Goal: Find specific page/section: Find specific page/section

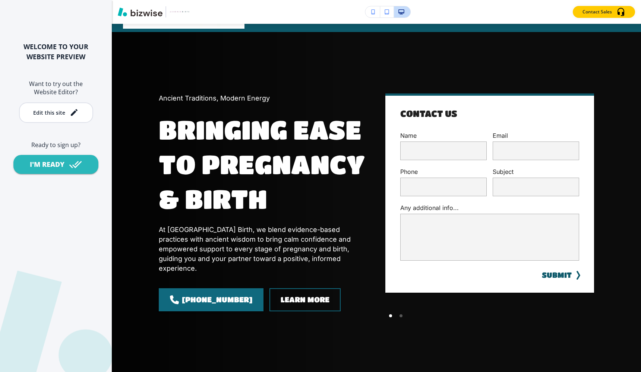
scroll to position [38, 0]
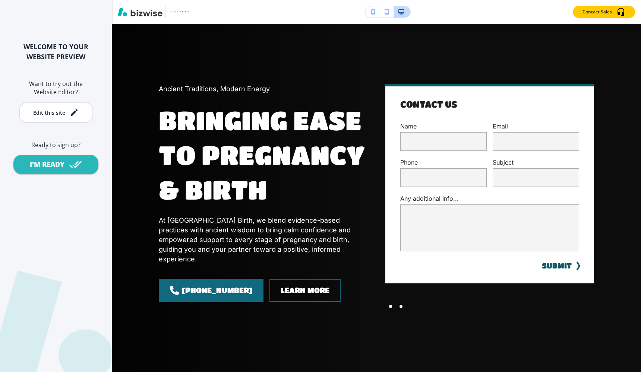
click at [401, 308] on div at bounding box center [401, 306] width 3 height 3
click at [388, 305] on div at bounding box center [390, 307] width 10 height 10
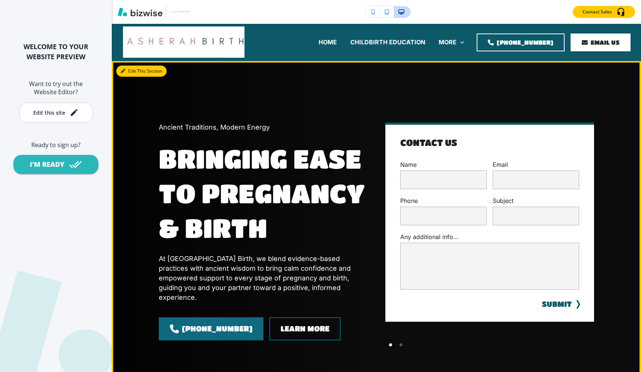
click at [130, 69] on button "Edit This Section" at bounding box center [141, 71] width 50 height 11
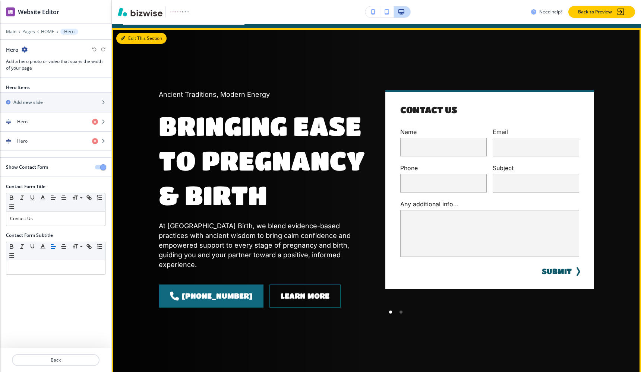
scroll to position [37, 0]
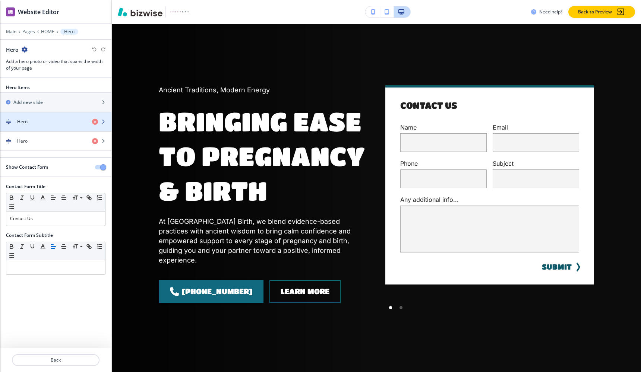
click at [63, 119] on div "Hero" at bounding box center [43, 122] width 86 height 7
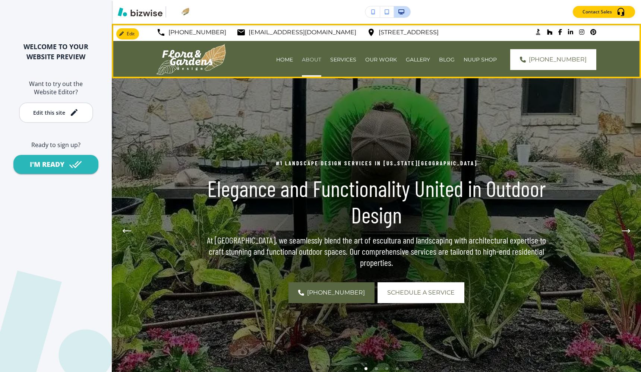
click at [302, 56] on p "ABOUT" at bounding box center [311, 59] width 19 height 7
